Goal: Information Seeking & Learning: Find contact information

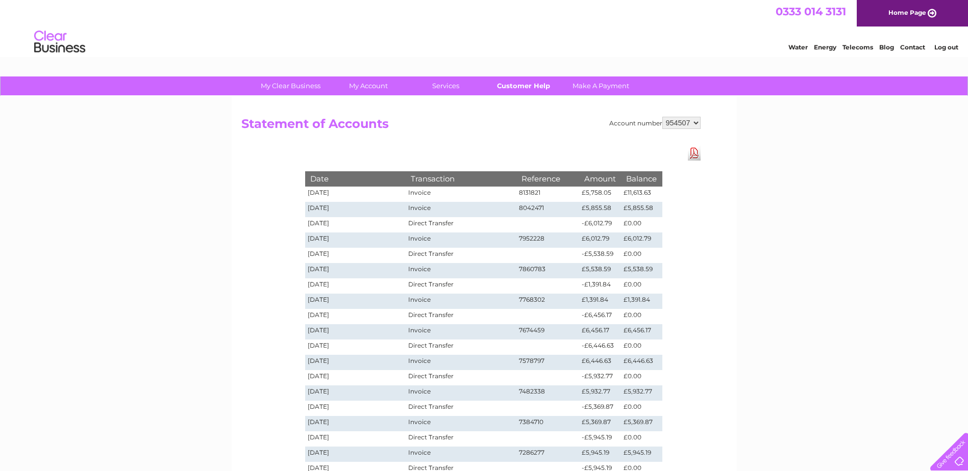
click at [511, 85] on link "Customer Help" at bounding box center [523, 86] width 84 height 19
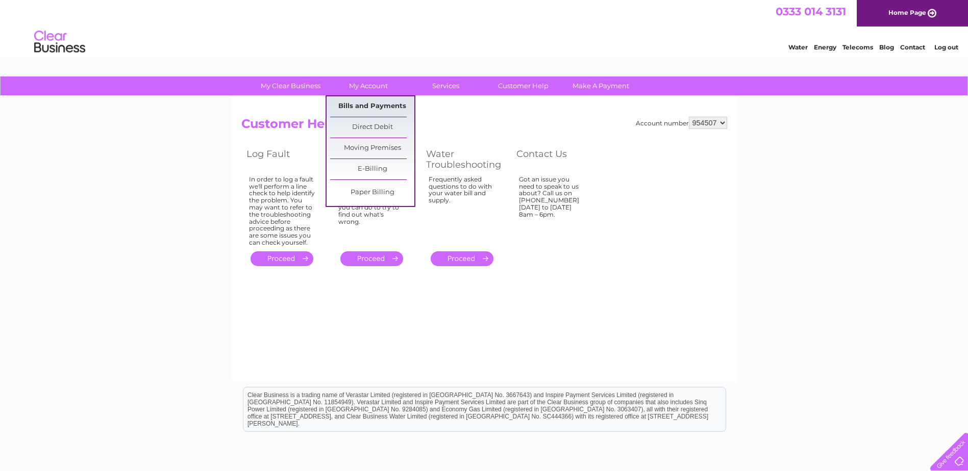
click at [354, 104] on link "Bills and Payments" at bounding box center [372, 106] width 84 height 20
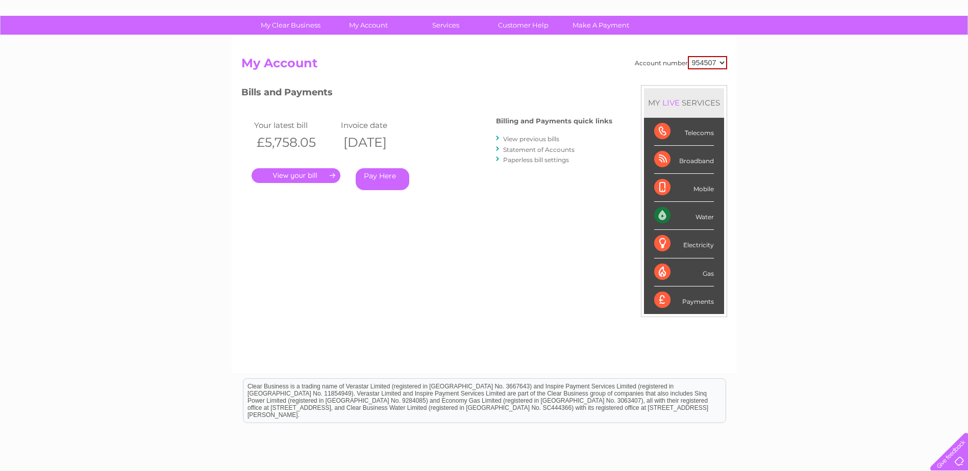
scroll to position [43, 0]
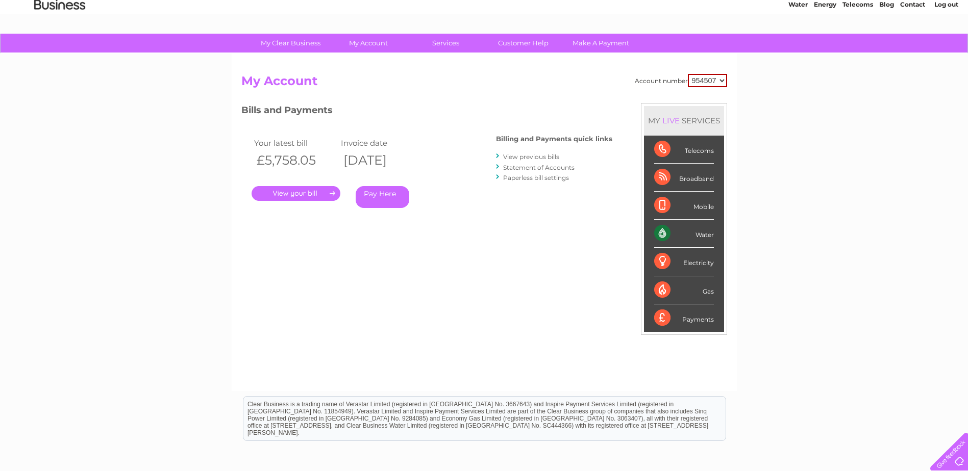
click at [303, 190] on link "." at bounding box center [296, 193] width 89 height 15
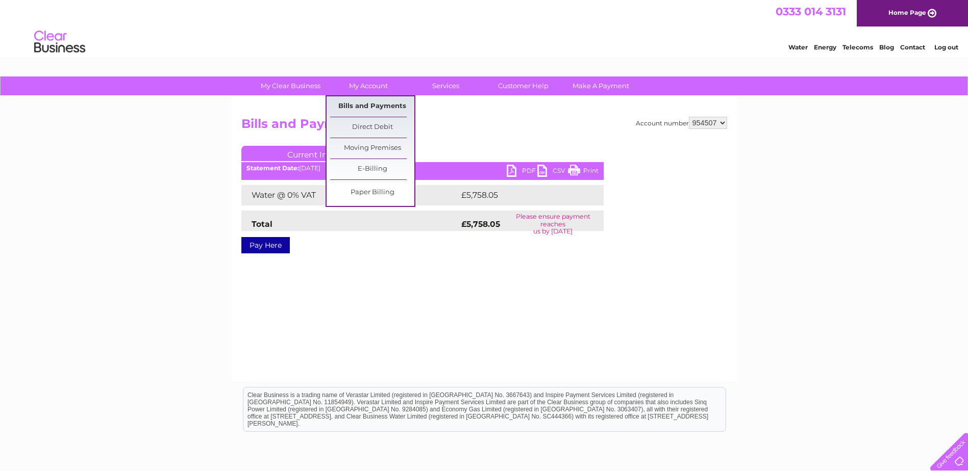
click at [376, 107] on link "Bills and Payments" at bounding box center [372, 106] width 84 height 20
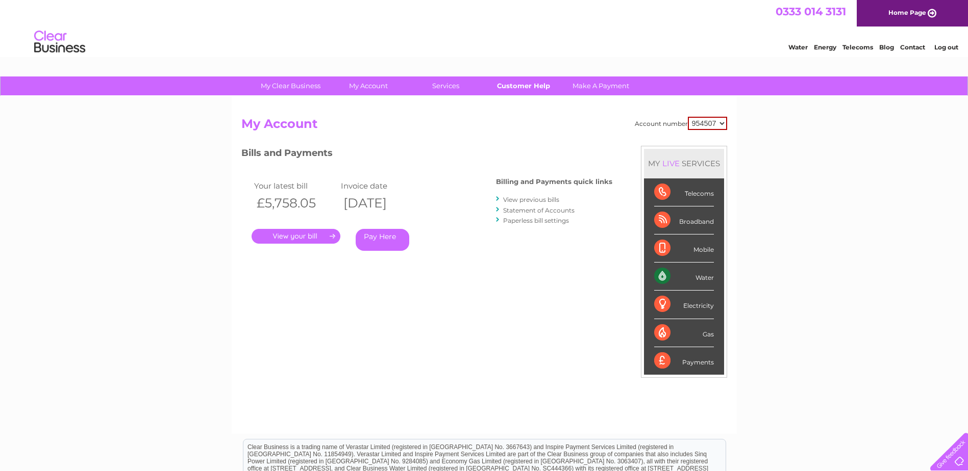
click at [511, 84] on link "Customer Help" at bounding box center [523, 86] width 84 height 19
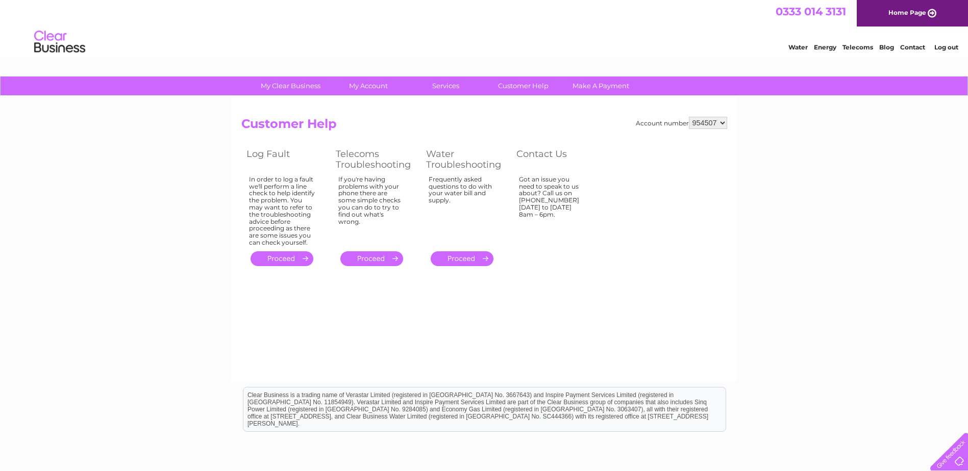
click at [914, 46] on link "Contact" at bounding box center [912, 47] width 25 height 8
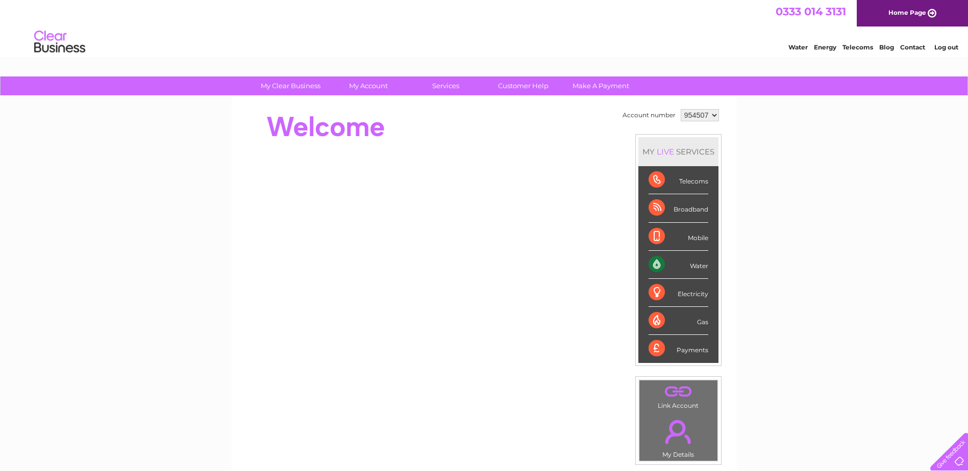
scroll to position [102, 0]
